Goal: Task Accomplishment & Management: Use online tool/utility

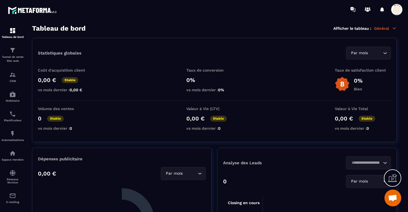
scroll to position [5879, 0]
click at [15, 51] on img at bounding box center [12, 50] width 7 height 7
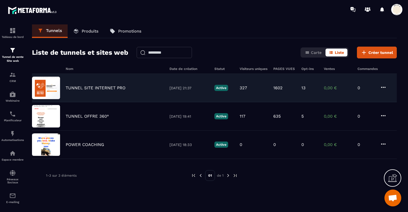
click at [84, 91] on div "TUNNEL SITE INTERNET PRO [DATE] 21:37 Active 327 1602 13 0,00 € 0" at bounding box center [214, 88] width 365 height 28
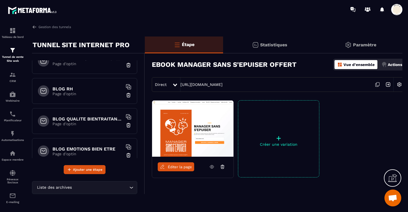
scroll to position [729, 0]
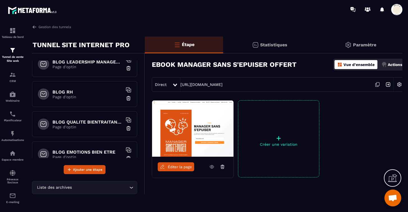
click at [99, 68] on p "Page d'optin" at bounding box center [87, 66] width 70 height 4
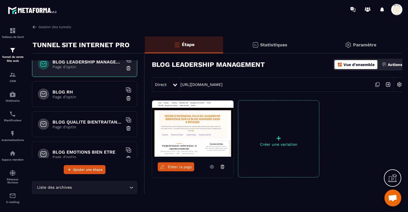
click at [176, 164] on link "Éditer la page" at bounding box center [176, 166] width 36 height 9
